Goal: Complete application form

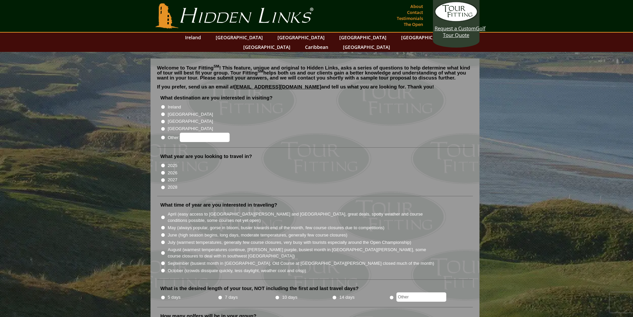
click at [161, 112] on input "[GEOGRAPHIC_DATA]" at bounding box center [163, 114] width 4 height 4
radio input "true"
click at [163, 119] on input "[GEOGRAPHIC_DATA]" at bounding box center [163, 121] width 4 height 4
radio input "true"
click at [171, 111] on label "[GEOGRAPHIC_DATA]" at bounding box center [190, 114] width 45 height 7
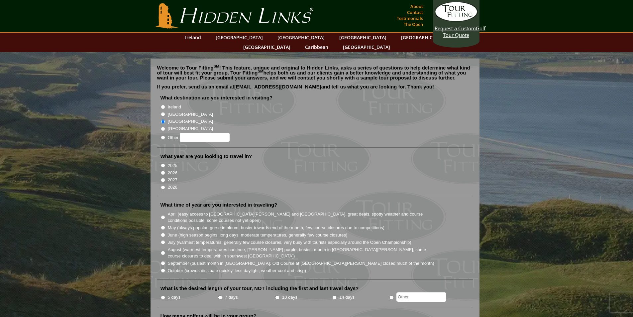
click at [165, 112] on input "[GEOGRAPHIC_DATA]" at bounding box center [163, 114] width 4 height 4
radio input "true"
click at [173, 162] on label "2025" at bounding box center [173, 165] width 10 height 7
click at [165, 163] on input "2025" at bounding box center [163, 165] width 4 height 4
radio input "true"
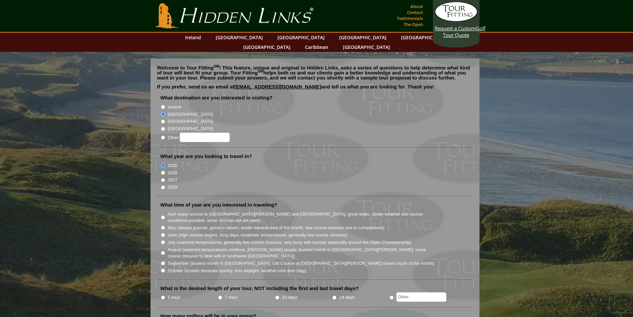
click at [172, 169] on label "2026" at bounding box center [173, 172] width 10 height 7
click at [165, 170] on input "2026" at bounding box center [163, 172] width 4 height 4
radio input "true"
click at [190, 224] on label "May (always popular, gorse in bloom, busier towards end of the month, few cours…" at bounding box center [276, 227] width 217 height 7
click at [165, 225] on input "May (always popular, gorse in bloom, busier towards end of the month, few cours…" at bounding box center [163, 227] width 4 height 4
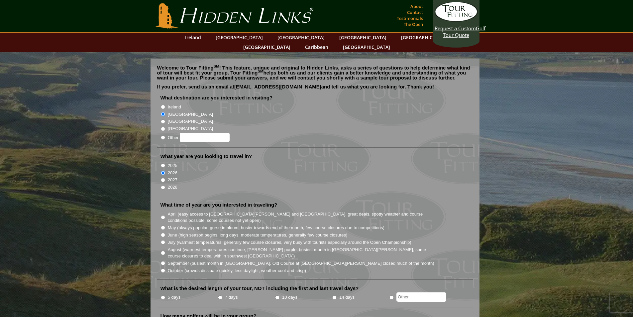
radio input "true"
click at [188, 232] on label "June (high season begins, long days, moderate temperatures, generally few cours…" at bounding box center [258, 235] width 180 height 7
click at [165, 233] on input "June (high season begins, long days, moderate temperatures, generally few cours…" at bounding box center [163, 235] width 4 height 4
radio input "true"
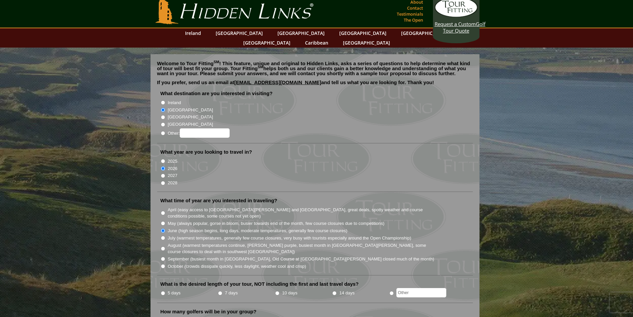
scroll to position [66, 0]
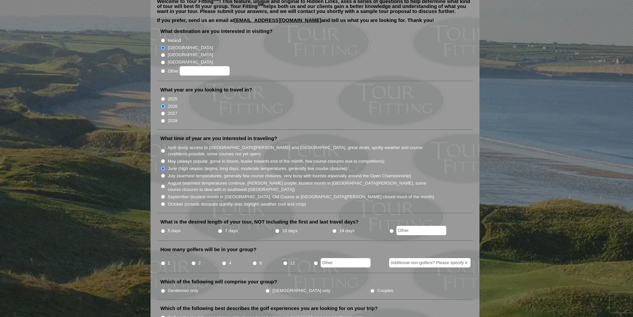
click at [174, 227] on label "5 days" at bounding box center [174, 230] width 13 height 7
click at [165, 229] on input "5 days" at bounding box center [163, 231] width 4 height 4
radio input "true"
click at [224, 261] on input "4" at bounding box center [224, 263] width 4 height 4
radio input "true"
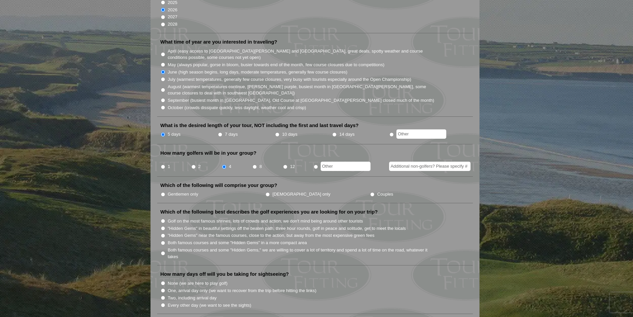
scroll to position [166, 0]
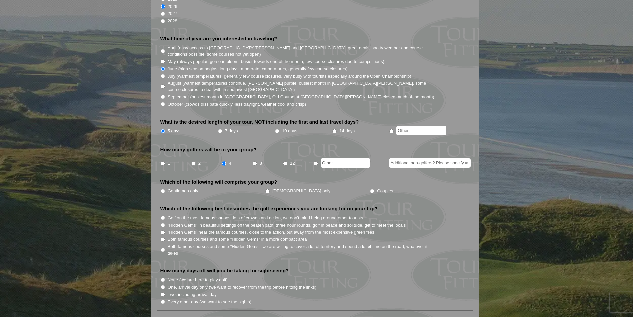
click at [176, 187] on label "Gentlemen only" at bounding box center [183, 190] width 31 height 7
click at [165, 189] on input "Gentlemen only" at bounding box center [163, 191] width 4 height 4
radio input "true"
click at [178, 243] on label "Both famous courses and some "Hidden Gems," we are willing to cover a lot of te…" at bounding box center [301, 249] width 267 height 13
click at [165, 248] on input "Both famous courses and some "Hidden Gems," we are willing to cover a lot of te…" at bounding box center [163, 250] width 4 height 4
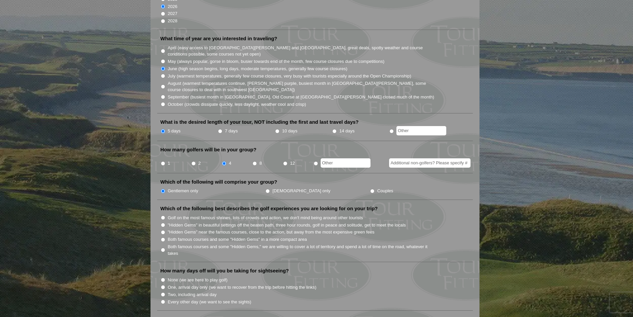
radio input "true"
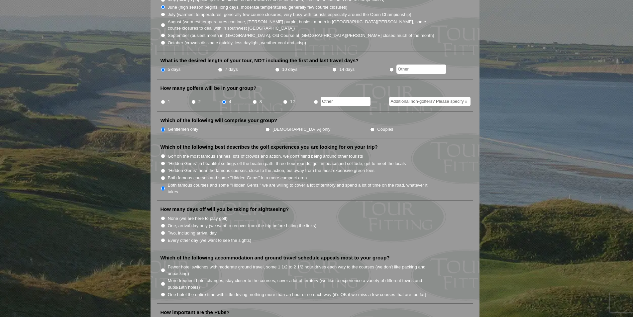
scroll to position [233, 0]
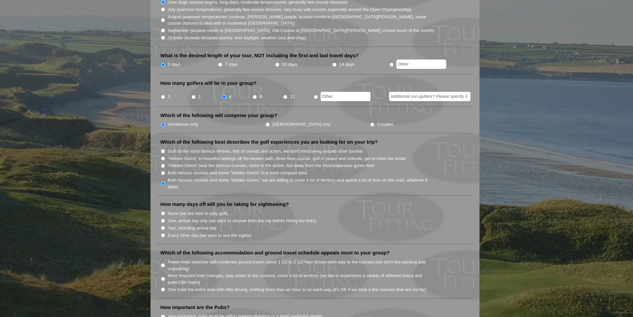
click at [182, 217] on label "One, arrival day only (we want to recover from the trip before hitting the link…" at bounding box center [242, 220] width 149 height 7
click at [165, 218] on input "One, arrival day only (we want to recover from the trip before hitting the link…" at bounding box center [163, 220] width 4 height 4
radio input "true"
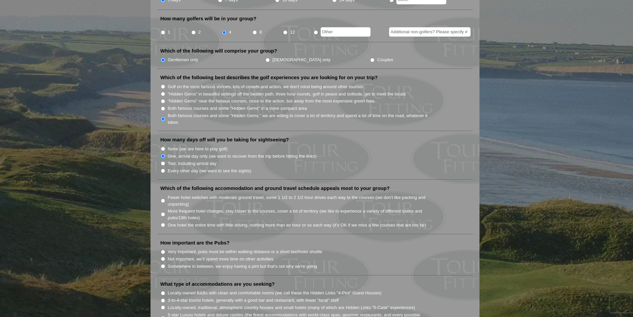
scroll to position [299, 0]
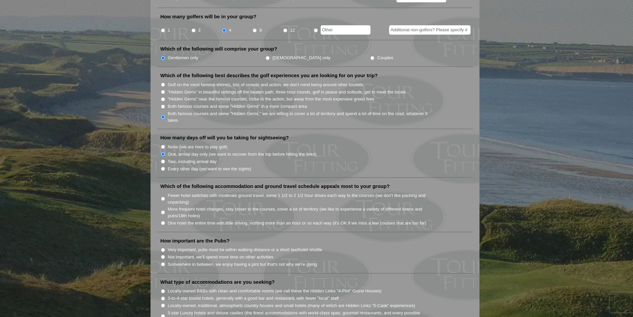
click at [181, 192] on label "Fewer hotel switches with moderate ground travel, some 1 1/2 to 2 1/2 hour driv…" at bounding box center [301, 198] width 267 height 13
click at [165, 196] on input "Fewer hotel switches with moderate ground travel, some 1 1/2 to 2 1/2 hour driv…" at bounding box center [163, 198] width 4 height 4
radio input "true"
click at [214, 220] on label "One hotel the entire time with little driving, nothing more than an hour or so …" at bounding box center [297, 223] width 259 height 7
click at [165, 221] on input "One hotel the entire time with little driving, nothing more than an hour or so …" at bounding box center [163, 223] width 4 height 4
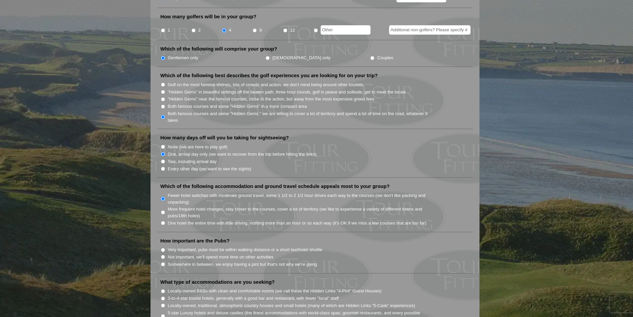
radio input "true"
click at [211, 183] on li "Which of the following accommodation and ground travel schedule appeals most to…" at bounding box center [315, 207] width 316 height 49
click at [211, 192] on label "Fewer hotel switches with moderate ground travel, some 1 1/2 to 2 1/2 hour driv…" at bounding box center [301, 198] width 267 height 13
click at [165, 196] on input "Fewer hotel switches with moderate ground travel, some 1 1/2 to 2 1/2 hour driv…" at bounding box center [163, 198] width 4 height 4
radio input "true"
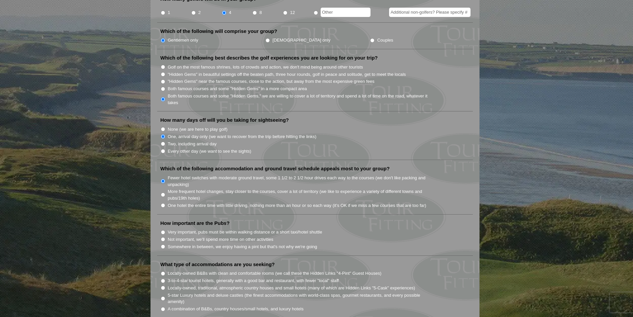
scroll to position [332, 0]
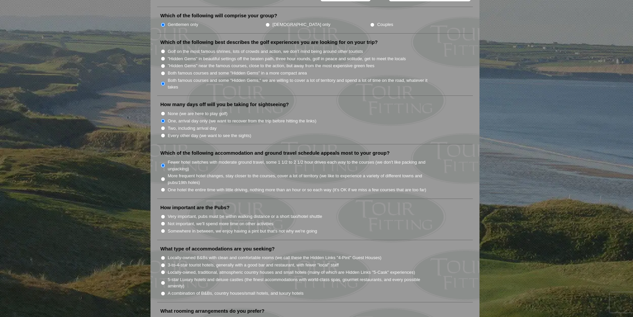
click at [213, 228] on label "Somewhere in between, we enjoy having a pint but that's not why we're going" at bounding box center [243, 231] width 150 height 7
click at [165, 229] on input "Somewhere in between, we enjoy having a pint but that's not why we're going" at bounding box center [163, 231] width 4 height 4
radio input "true"
click at [213, 213] on label "Very important, pubs must be within walking distance or a short taxi/hotel shut…" at bounding box center [245, 216] width 155 height 7
click at [165, 214] on input "Very important, pubs must be within walking distance or a short taxi/hotel shut…" at bounding box center [163, 216] width 4 height 4
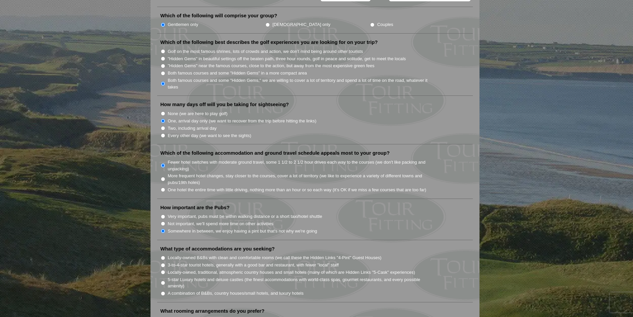
radio input "true"
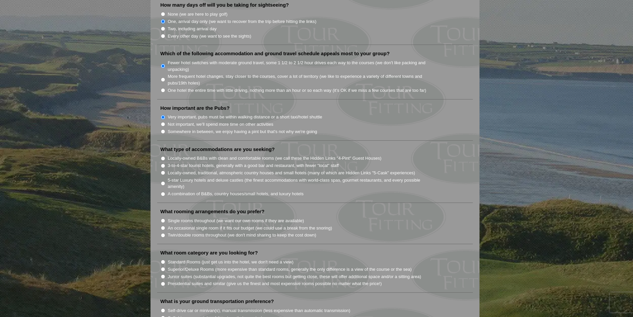
scroll to position [432, 0]
click at [186, 190] on label "A combination of B&Bs, country houses/small hotels, and luxury hotels" at bounding box center [236, 193] width 136 height 7
click at [165, 191] on input "A combination of B&Bs, country houses/small hotels, and luxury hotels" at bounding box center [163, 193] width 4 height 4
radio input "true"
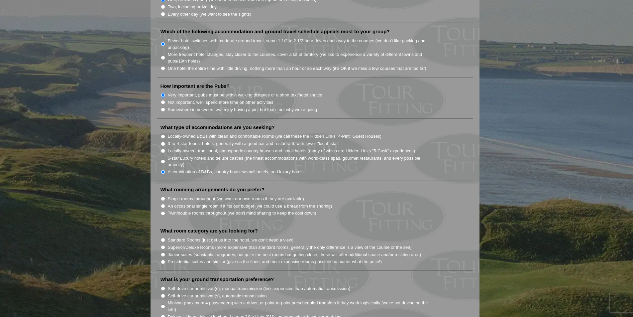
scroll to position [465, 0]
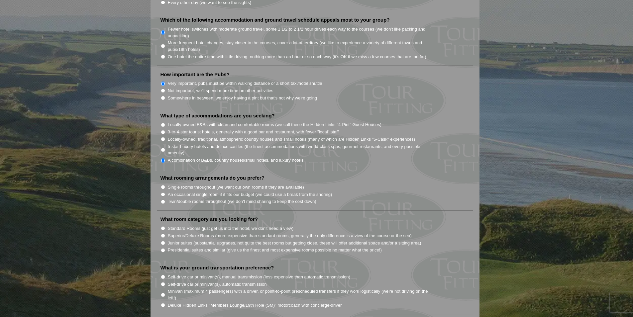
click at [198, 184] on label "Single rooms throughout (we want our own rooms if they are available)" at bounding box center [236, 187] width 136 height 7
click at [165, 185] on input "Single rooms throughout (we want our own rooms if they are available)" at bounding box center [163, 187] width 4 height 4
radio input "true"
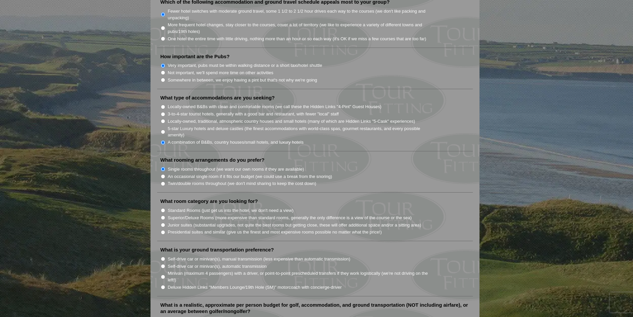
scroll to position [498, 0]
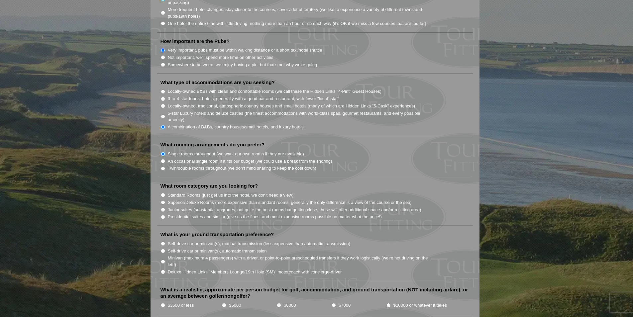
click at [189, 199] on label "Superior/Deluxe Rooms (more expensive than standard rooms, generally the only d…" at bounding box center [290, 202] width 244 height 7
click at [165, 200] on input "Superior/Deluxe Rooms (more expensive than standard rooms, generally the only d…" at bounding box center [163, 202] width 4 height 4
radio input "true"
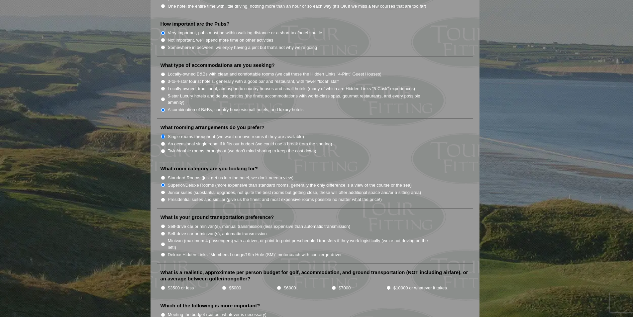
scroll to position [532, 0]
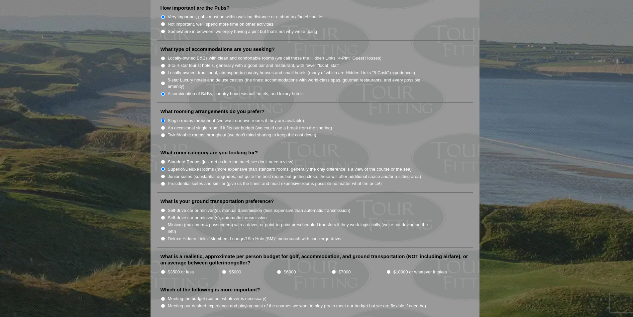
click at [186, 214] on label "Self-drive car or minivan(s), automatic transmission" at bounding box center [217, 217] width 99 height 7
click at [165, 215] on input "Self-drive car or minivan(s), automatic transmission" at bounding box center [163, 217] width 4 height 4
radio input "true"
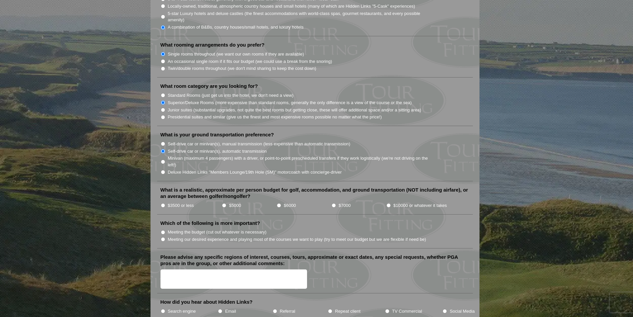
scroll to position [631, 0]
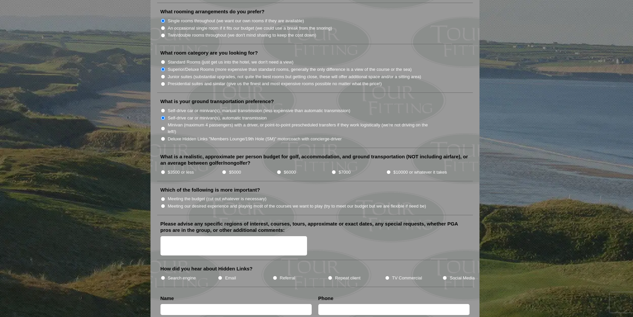
click at [165, 170] on input "$3500 or less" at bounding box center [163, 172] width 4 height 4
radio input "true"
click at [183, 203] on label "Meeting our desired experience and playing most of the courses we want to play …" at bounding box center [297, 206] width 259 height 7
click at [165, 204] on input "Meeting our desired experience and playing most of the courses we want to play …" at bounding box center [163, 206] width 4 height 4
radio input "true"
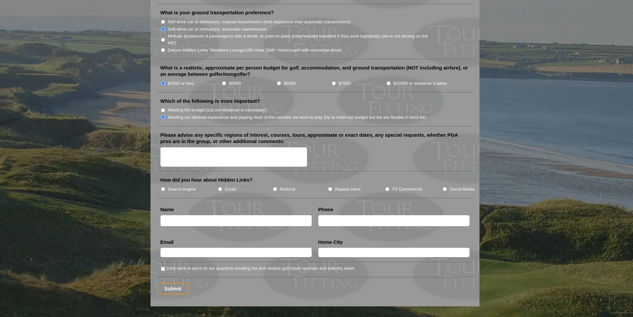
scroll to position [731, 0]
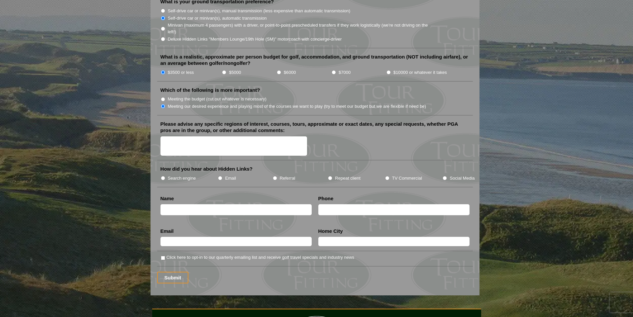
click at [181, 175] on label "Search engine" at bounding box center [182, 178] width 28 height 7
click at [165, 176] on input "Search engine" at bounding box center [163, 178] width 4 height 4
radio input "true"
click at [181, 205] on input "text" at bounding box center [235, 209] width 151 height 11
type input "[PERSON_NAME]"
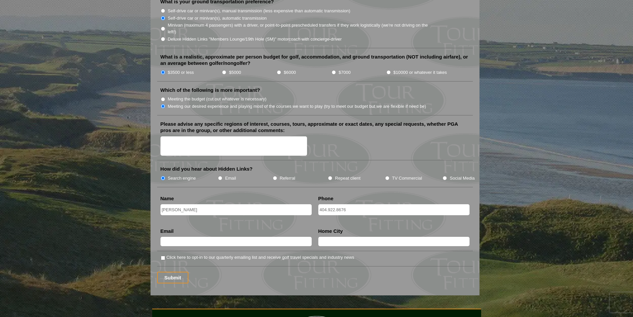
type input "404.922.8676"
type input "[EMAIL_ADDRESS][DOMAIN_NAME]"
type input "[GEOGRAPHIC_DATA]"
type input "[EMAIL_ADDRESS][DOMAIN_NAME]"
type input "[GEOGRAPHIC_DATA]"
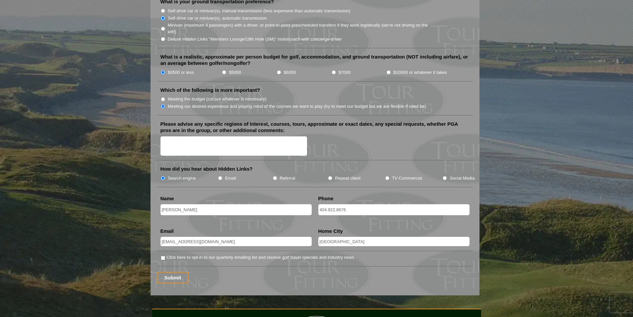
click at [170, 271] on input "Submit" at bounding box center [173, 277] width 32 height 12
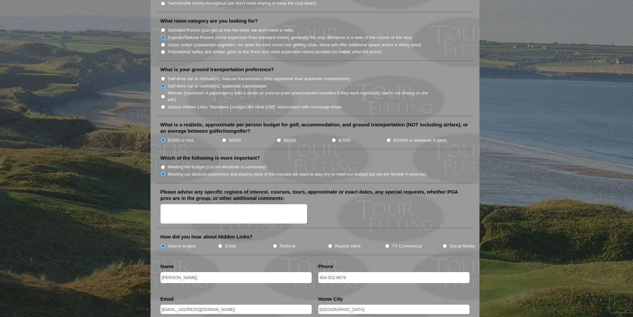
scroll to position [764, 0]
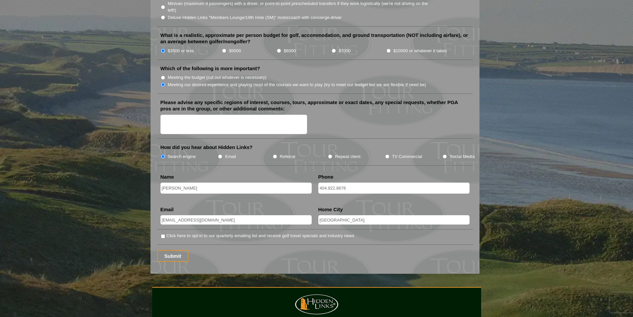
click at [176, 250] on input "Submit" at bounding box center [173, 256] width 32 height 12
